Goal: Communication & Community: Answer question/provide support

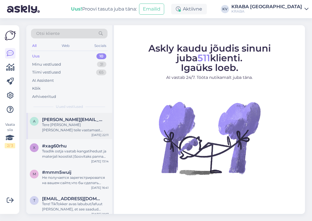
click at [62, 123] on div "Tere [PERSON_NAME] [PERSON_NAME] teile vastamast [GEOGRAPHIC_DATA] sepa turu no…" at bounding box center [75, 127] width 67 height 11
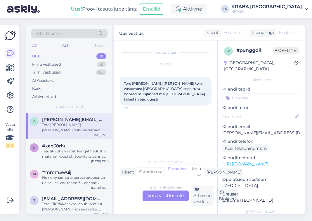
click at [77, 33] on div "Otsi kliente" at bounding box center [69, 34] width 77 height 10
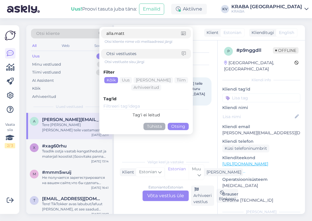
type input "alla.matt"
click at [177, 123] on button "Otsing" at bounding box center [178, 126] width 21 height 7
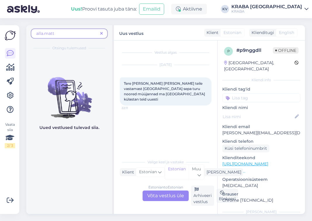
click at [42, 33] on span "alla.matt" at bounding box center [45, 33] width 18 height 5
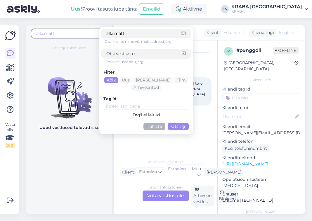
click at [112, 34] on input "alla.matt" at bounding box center [143, 33] width 75 height 6
type input "[PERSON_NAME].[PERSON_NAME]"
click button "Otsing" at bounding box center [178, 126] width 21 height 7
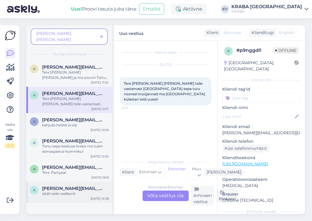
click at [65, 185] on span "[PERSON_NAME][EMAIL_ADDRESS][DOMAIN_NAME]" at bounding box center [72, 187] width 61 height 5
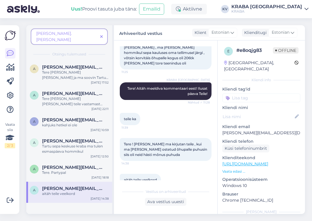
scroll to position [243, 0]
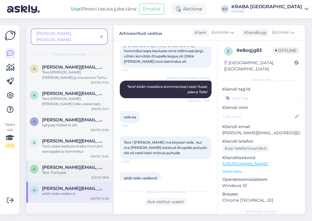
click at [71, 170] on div "Tere. Partypal" at bounding box center [75, 172] width 67 height 5
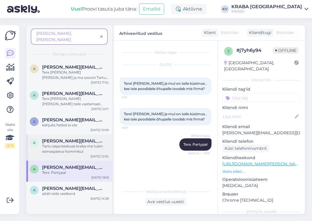
click at [57, 138] on span "[PERSON_NAME][EMAIL_ADDRESS][DOMAIN_NAME]" at bounding box center [72, 140] width 61 height 5
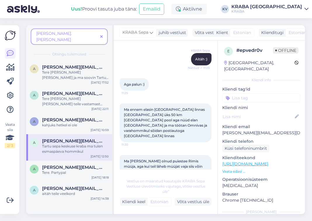
scroll to position [146, 0]
click at [62, 123] on div "a [PERSON_NAME][EMAIL_ADDRESS][DOMAIN_NAME] kahjuks hetkel ei ole [DATE] 10:59" at bounding box center [69, 123] width 86 height 21
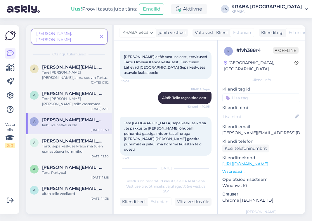
scroll to position [234, 0]
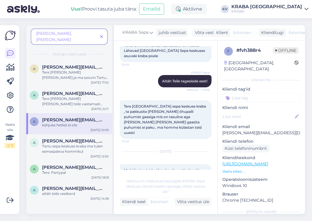
drag, startPoint x: 155, startPoint y: 119, endPoint x: 146, endPoint y: 130, distance: 14.9
click at [146, 145] on div "[DATE] Ma külastan teid pühapäeval uuesti olge siis tublid , Küsimus [GEOGRAPHI…" at bounding box center [166, 177] width 92 height 64
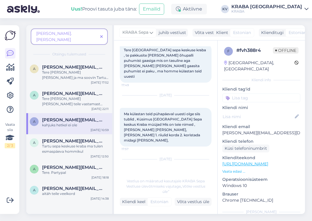
scroll to position [292, 0]
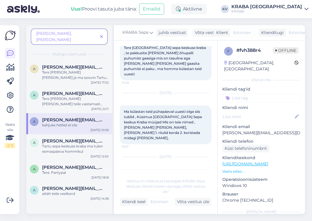
drag, startPoint x: 146, startPoint y: 128, endPoint x: 126, endPoint y: 125, distance: 19.8
click at [126, 150] on div "[DATE] Tere Küsin kas [GEOGRAPHIC_DATA] Eeden keskuse krabas on müügil valgeid …" at bounding box center [166, 171] width 92 height 43
click at [144, 169] on div "[PERSON_NAME] kas [GEOGRAPHIC_DATA] Eeden keskuse krabas on müügil valgeid Õhup…" at bounding box center [166, 178] width 92 height 18
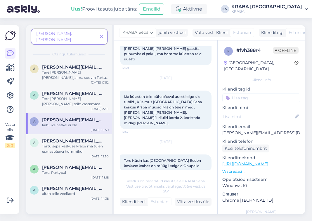
scroll to position [322, 0]
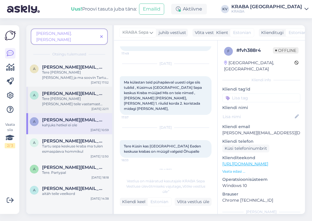
click at [67, 99] on div "Tere [PERSON_NAME] [PERSON_NAME] teile vastamast [GEOGRAPHIC_DATA] sepa turu no…" at bounding box center [75, 101] width 67 height 11
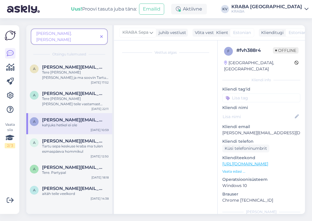
scroll to position [0, 0]
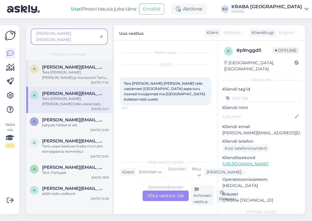
click at [76, 70] on div "Tere [PERSON_NAME] [PERSON_NAME] ja ma soovin Tartu Sepa Turu kraba poodi öelda…" at bounding box center [75, 75] width 67 height 11
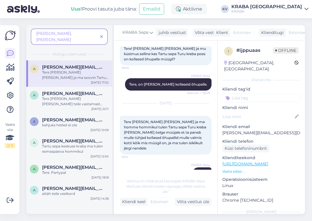
scroll to position [88, 0]
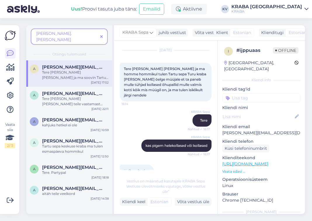
drag, startPoint x: 130, startPoint y: 112, endPoint x: 139, endPoint y: 122, distance: 12.8
click at [139, 121] on div "KRABA Sepa Tere Nähtud ✓ 16:17" at bounding box center [166, 120] width 92 height 25
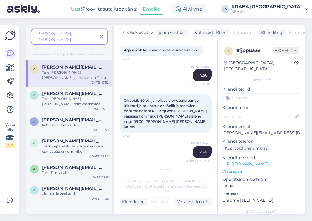
scroll to position [650, 0]
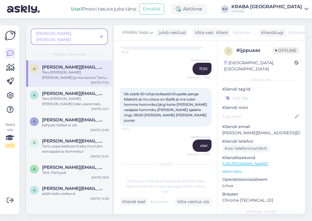
click at [102, 34] on span at bounding box center [101, 37] width 7 height 6
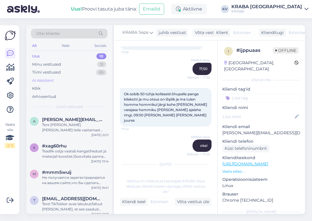
click at [53, 78] on div "AI Assistent" at bounding box center [69, 80] width 77 height 8
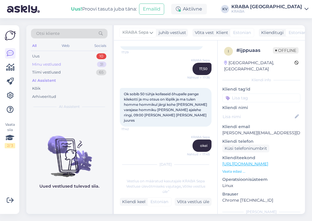
click at [52, 63] on div "Minu vestlused" at bounding box center [46, 64] width 29 height 6
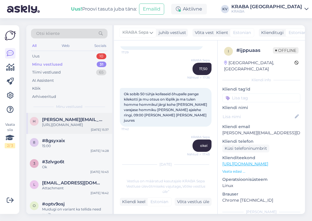
click at [59, 121] on span "[PERSON_NAME][EMAIL_ADDRESS][DOMAIN_NAME]" at bounding box center [72, 119] width 61 height 5
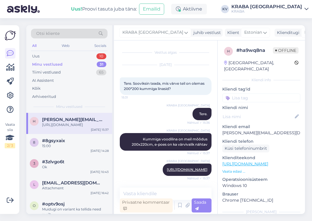
scroll to position [5, 0]
click at [82, 143] on div "#8gsyxaix" at bounding box center [75, 140] width 67 height 5
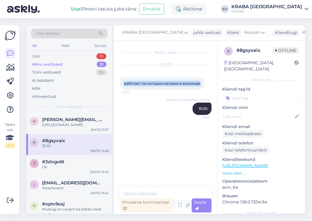
drag, startPoint x: 125, startPoint y: 82, endPoint x: 201, endPoint y: 82, distance: 76.0
click at [201, 82] on div "работает ли сегодня магазин в вильянди 14:26" at bounding box center [162, 83] width 85 height 12
copy span "работает ли сегодня магазин в вильянди"
